Goal: Navigation & Orientation: Find specific page/section

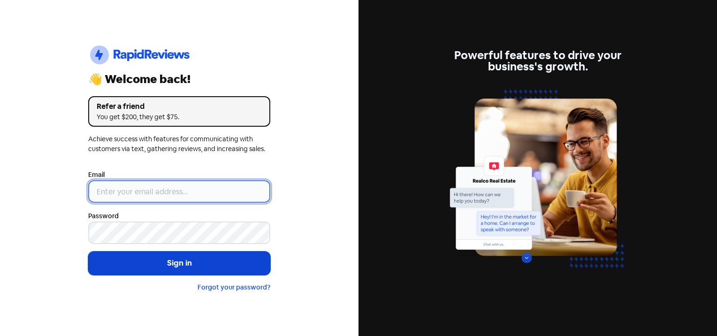
type input "[EMAIL_ADDRESS][DOMAIN_NAME]"
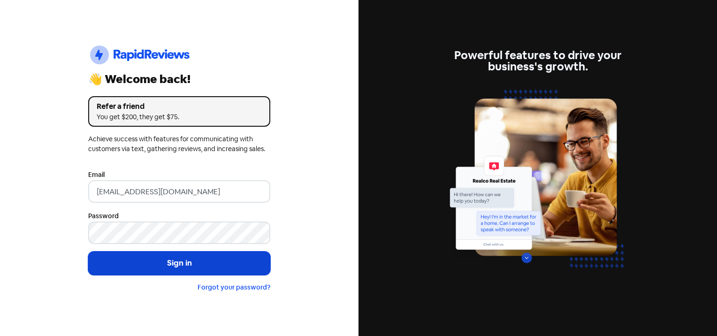
click at [160, 272] on button "Sign in" at bounding box center [179, 262] width 182 height 23
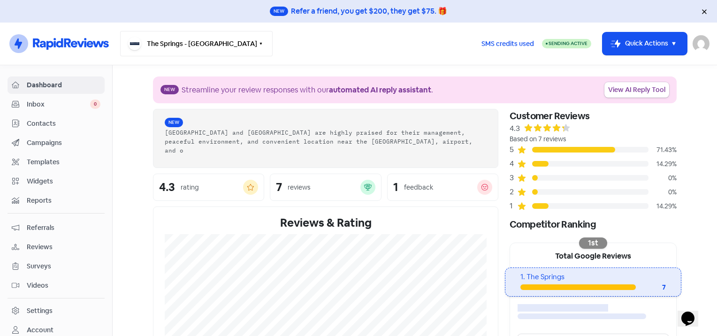
click at [196, 50] on button "The Springs - [GEOGRAPHIC_DATA]" at bounding box center [196, 43] width 152 height 25
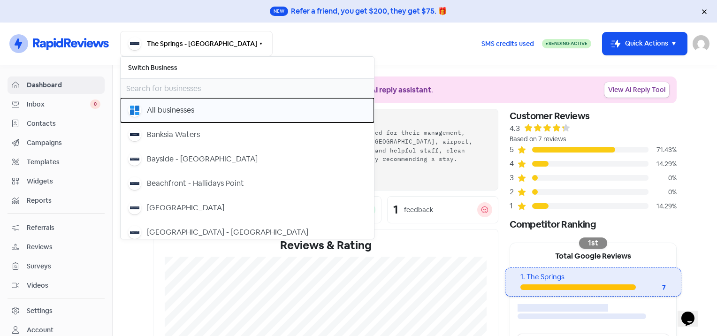
click at [151, 118] on button "All businesses" at bounding box center [247, 110] width 253 height 24
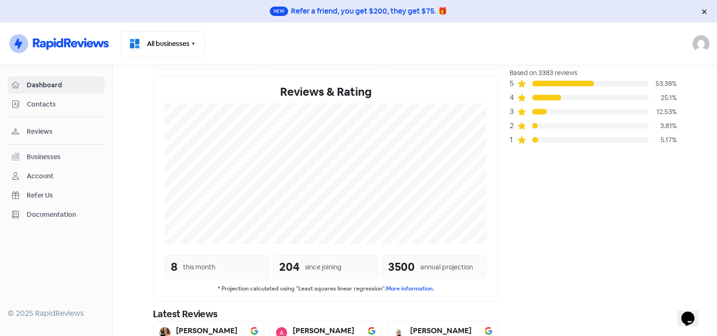
scroll to position [122, 0]
